Goal: Information Seeking & Learning: Learn about a topic

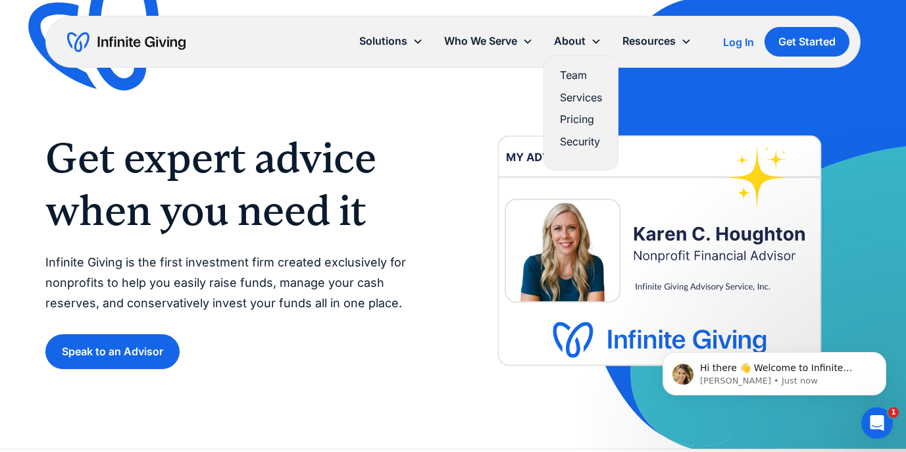
click at [570, 121] on link "Pricing" at bounding box center [581, 120] width 42 height 18
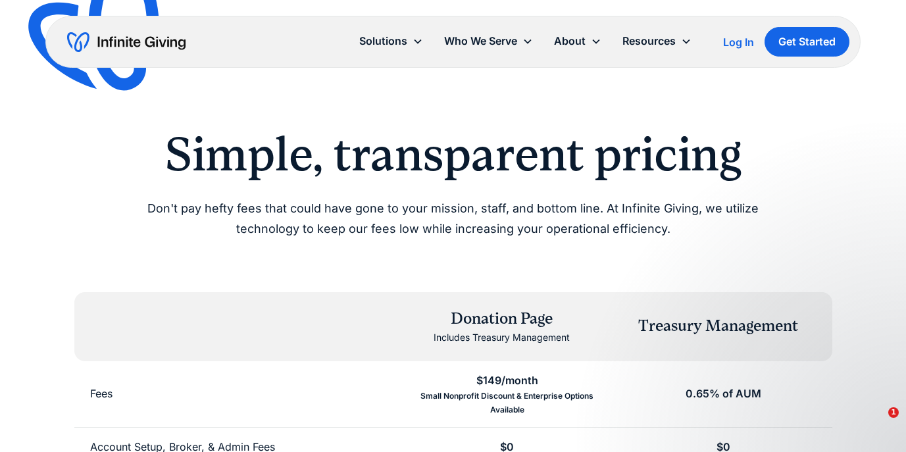
click at [55, 226] on div "Simple, transparent pricing Don't pay hefty fees that could have gone to your m…" at bounding box center [452, 182] width 815 height 113
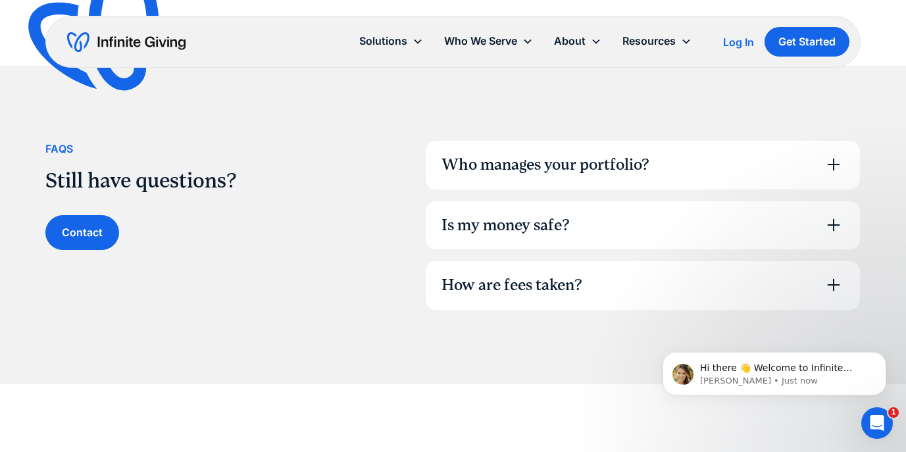
scroll to position [948, 0]
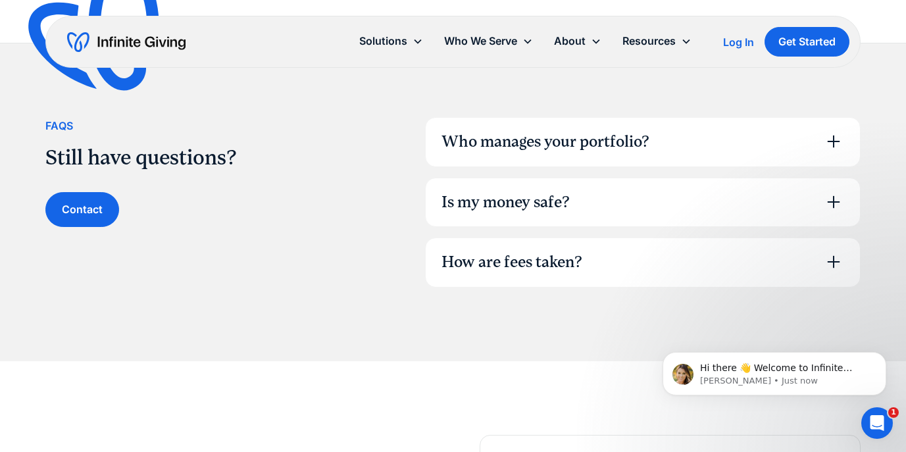
click at [832, 141] on icon at bounding box center [833, 141] width 21 height 21
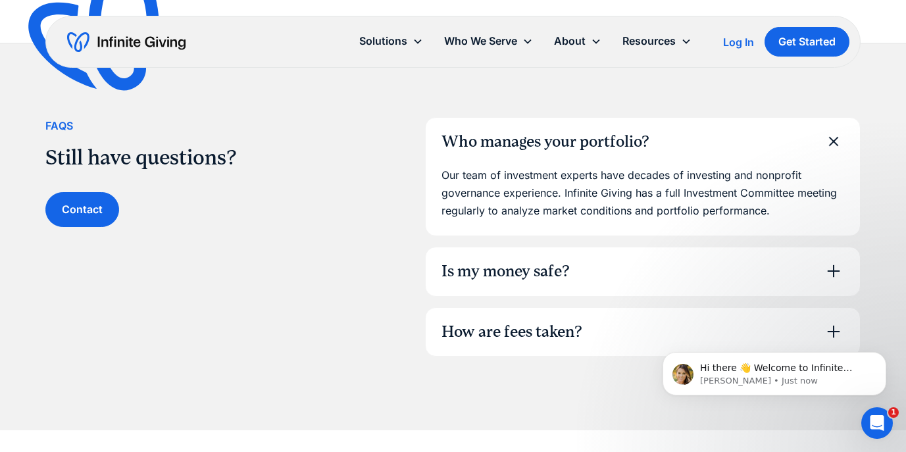
click at [832, 141] on icon at bounding box center [833, 141] width 17 height 17
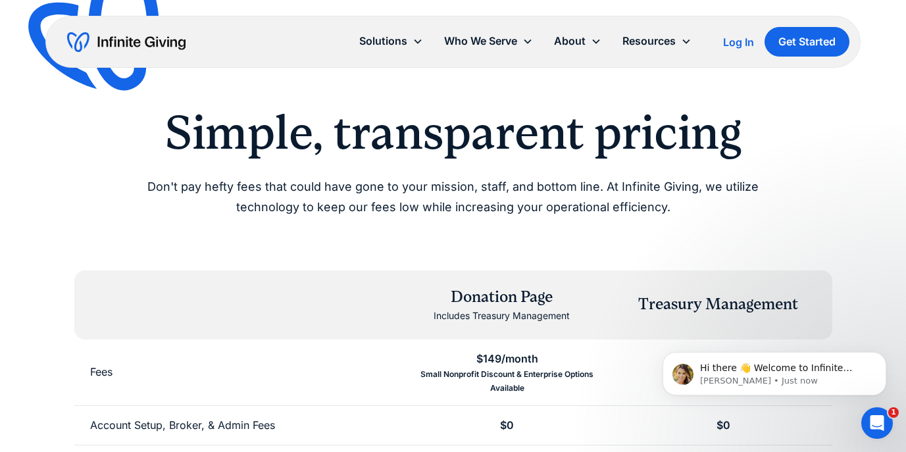
scroll to position [0, 0]
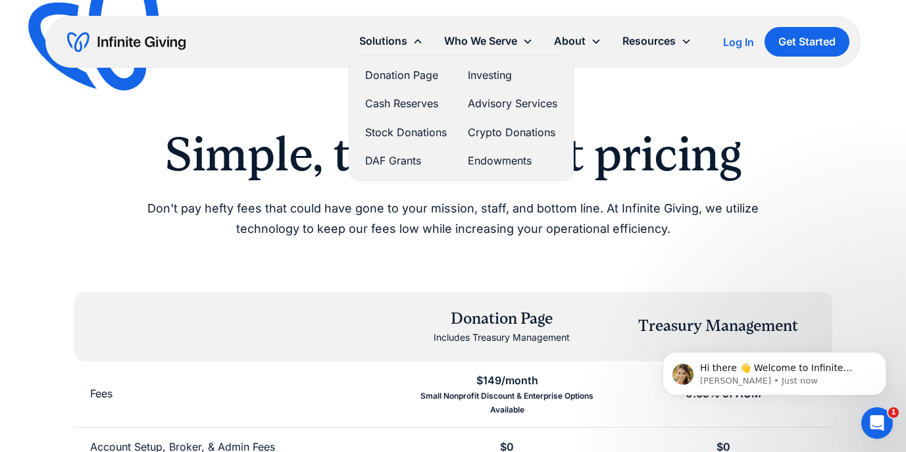
click at [495, 162] on link "Endowments" at bounding box center [513, 161] width 90 height 18
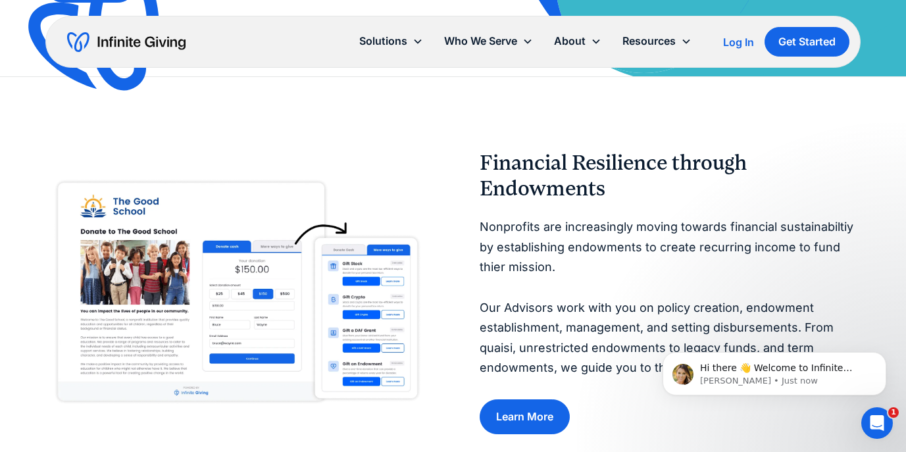
scroll to position [500, 0]
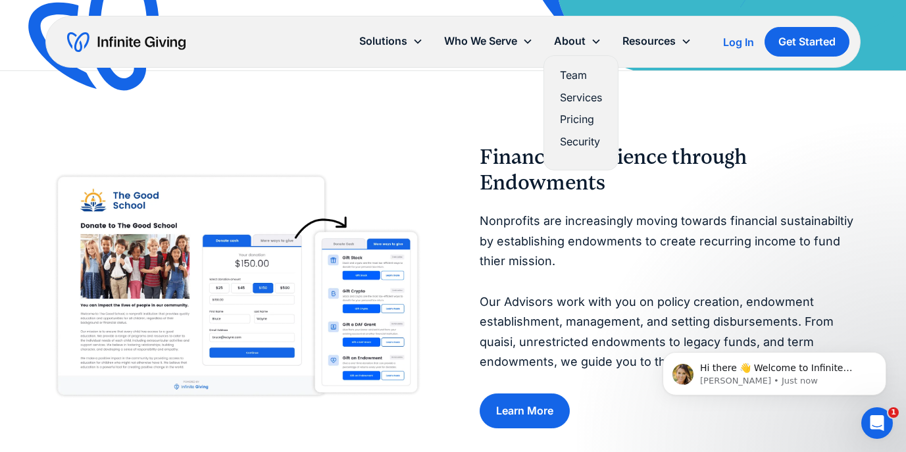
click at [570, 71] on link "Team" at bounding box center [581, 75] width 42 height 18
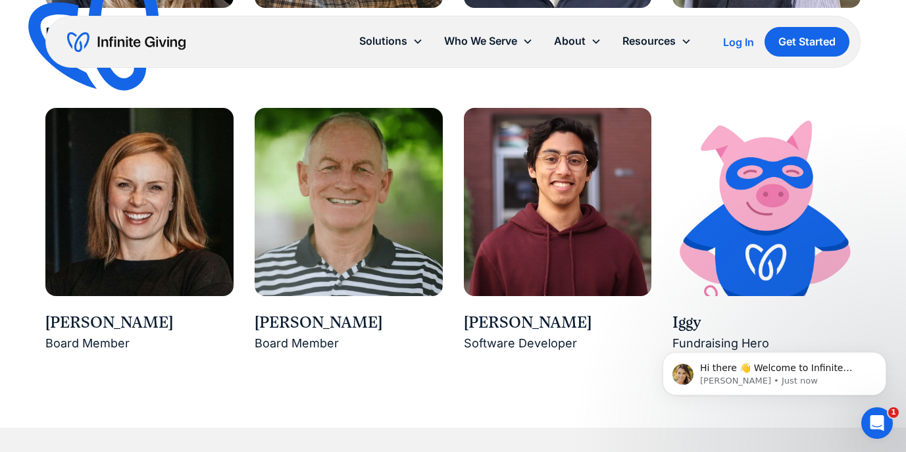
scroll to position [1974, 0]
